Goal: Information Seeking & Learning: Learn about a topic

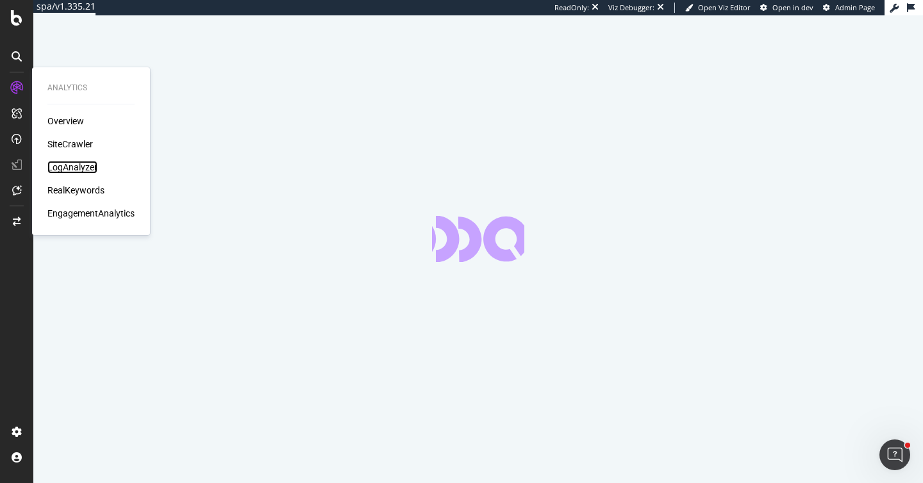
click at [64, 165] on div "LogAnalyzer" at bounding box center [72, 167] width 50 height 13
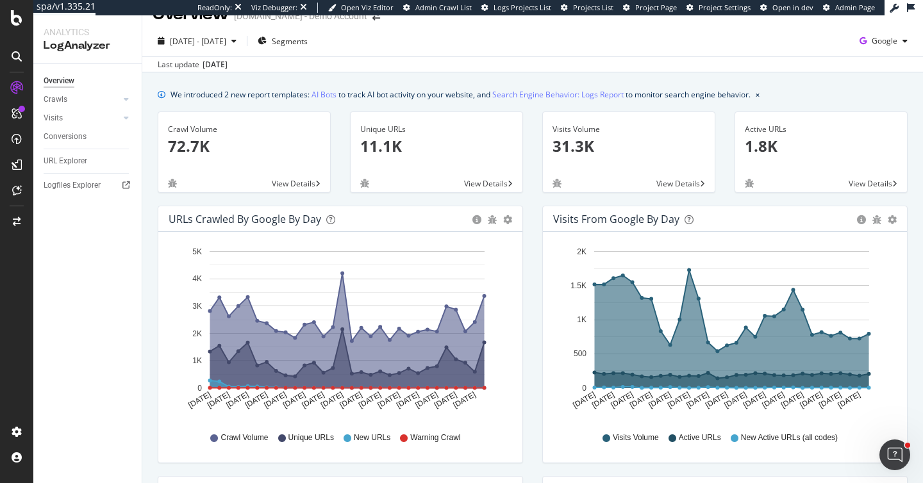
scroll to position [25, 0]
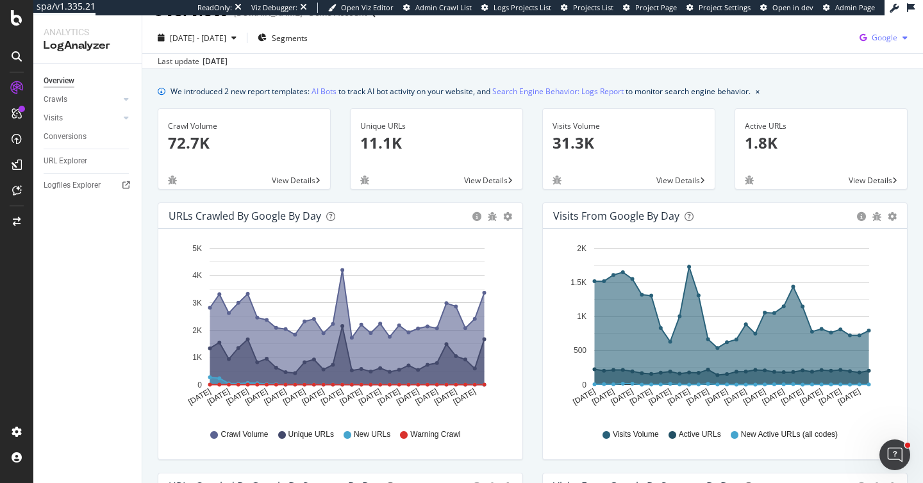
click at [884, 35] on span "Google" at bounding box center [885, 37] width 26 height 11
click at [869, 113] on span "OpenAI" at bounding box center [884, 111] width 47 height 12
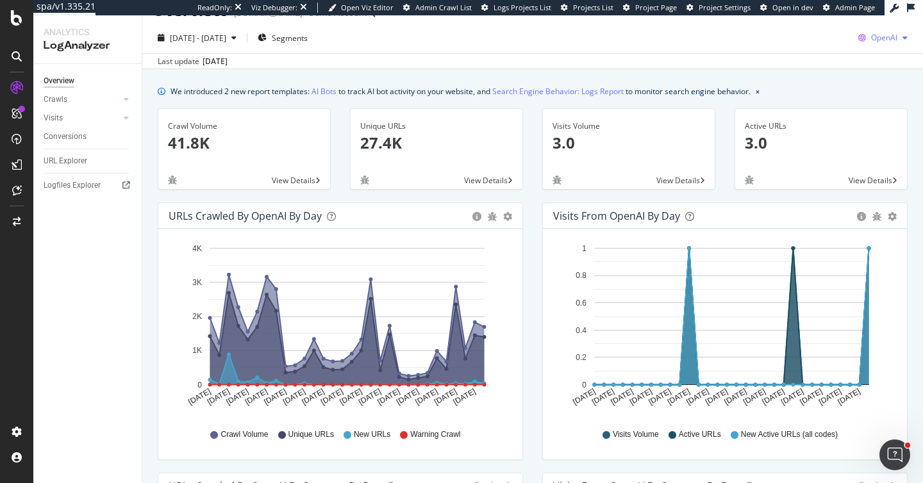
click at [868, 38] on icon "button" at bounding box center [862, 38] width 18 height 18
click at [863, 62] on span "Google" at bounding box center [884, 64] width 47 height 12
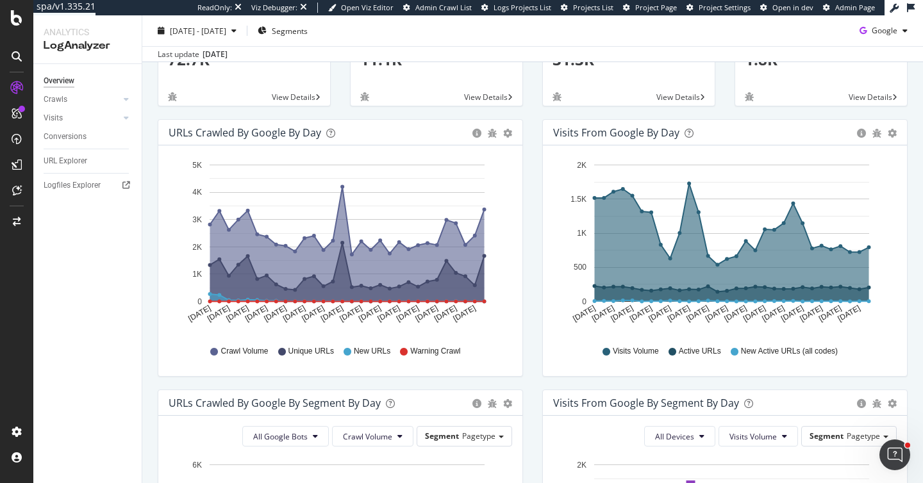
scroll to position [108, 0]
click at [896, 33] on span "Google" at bounding box center [885, 30] width 26 height 11
click at [869, 110] on div "OpenAI" at bounding box center [874, 103] width 88 height 19
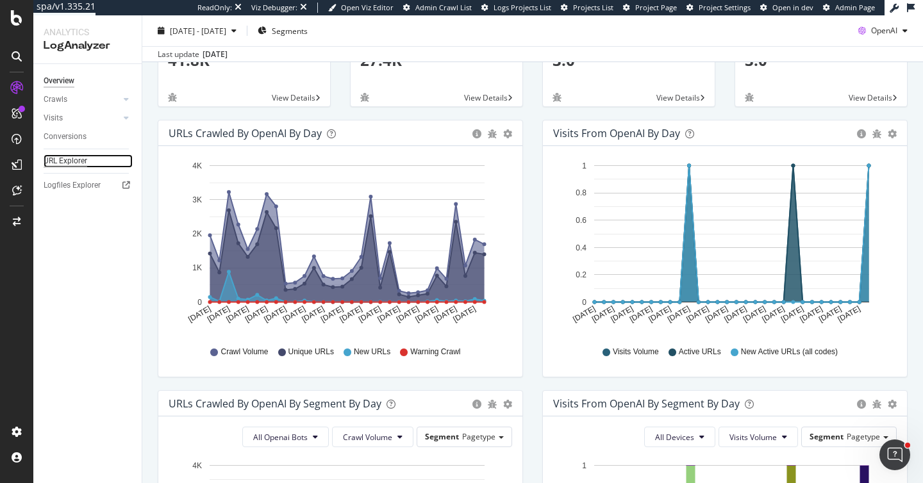
click at [56, 156] on div "URL Explorer" at bounding box center [66, 161] width 44 height 13
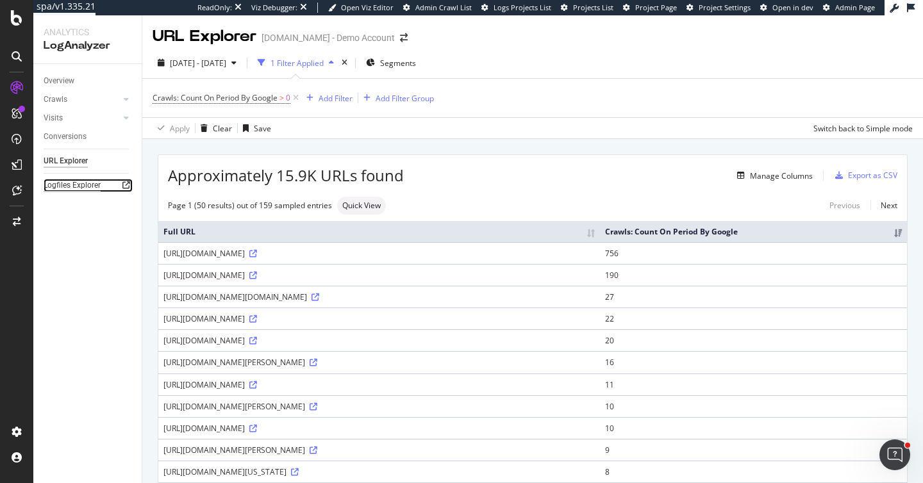
click at [77, 181] on div "Logfiles Explorer" at bounding box center [72, 185] width 57 height 13
click at [220, 135] on div "Clear" at bounding box center [214, 128] width 37 height 19
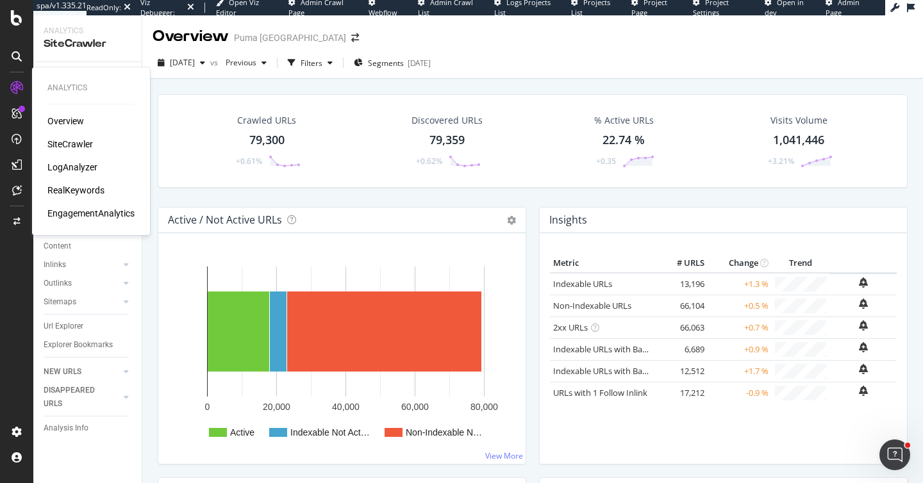
click at [72, 171] on div "LogAnalyzer" at bounding box center [72, 167] width 50 height 13
